Goal: Register for event/course

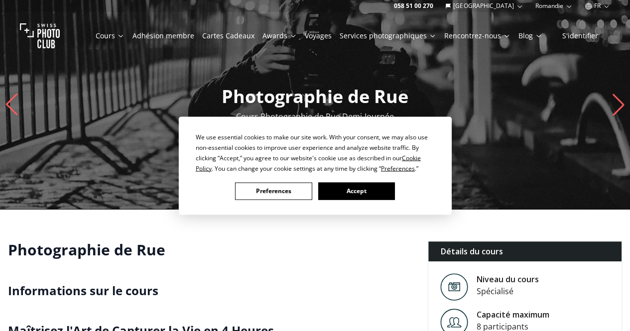
click at [363, 189] on button "Accept" at bounding box center [356, 190] width 77 height 17
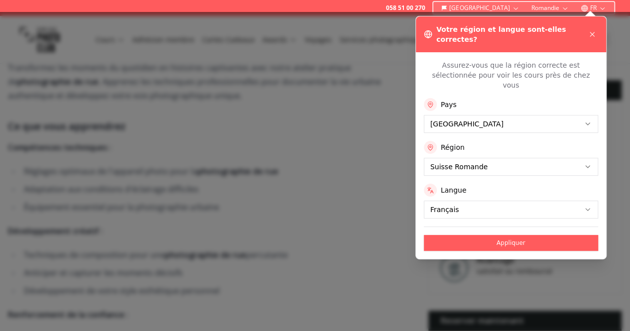
scroll to position [308, 0]
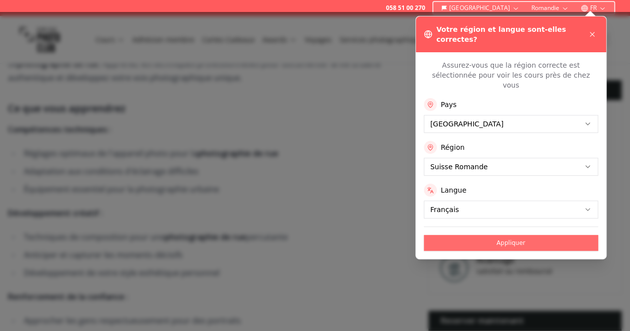
click at [516, 235] on button "Appliquer" at bounding box center [511, 243] width 174 height 16
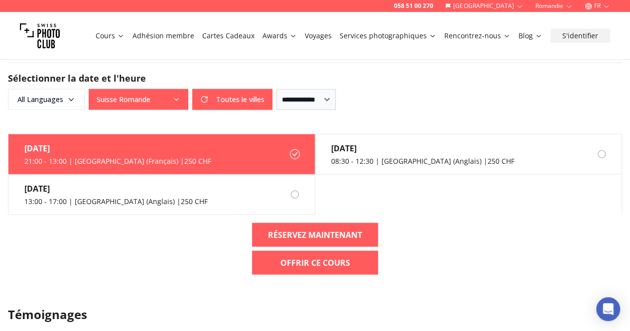
scroll to position [1038, 0]
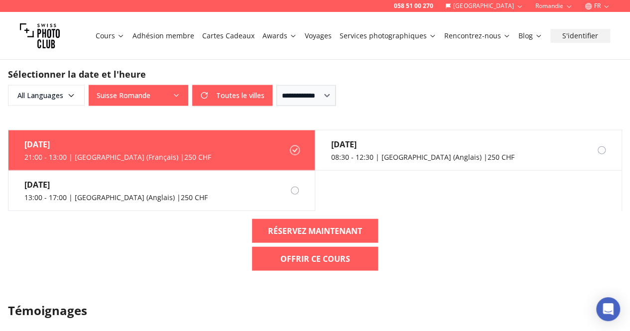
click at [255, 142] on label "[DATE] 21:00 - 13:00 | [GEOGRAPHIC_DATA] (Français) | 250 CHF" at bounding box center [161, 150] width 307 height 40
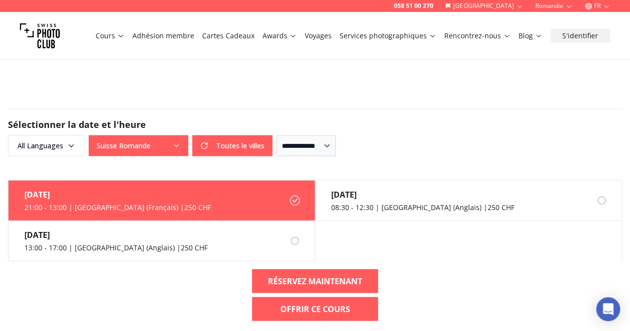
scroll to position [989, 0]
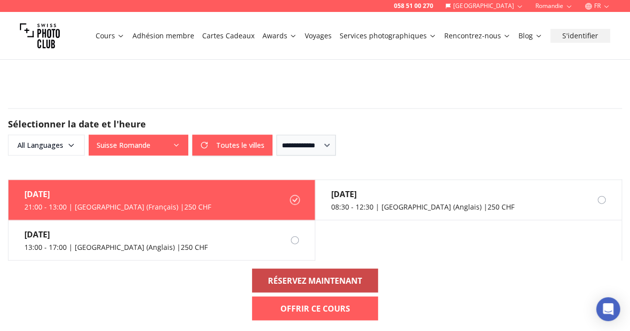
click at [322, 288] on link "RÉSERVEZ MAINTENANT" at bounding box center [315, 281] width 126 height 24
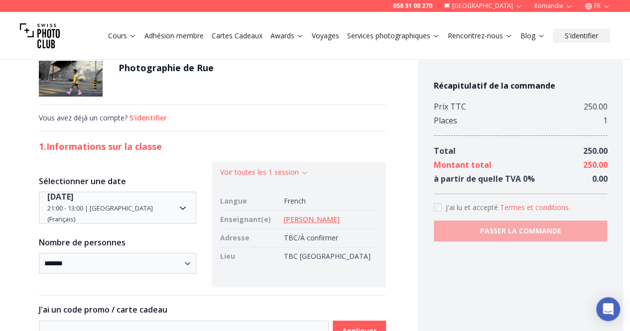
scroll to position [19, 0]
click at [339, 221] on link "[PERSON_NAME]" at bounding box center [311, 218] width 56 height 9
